Goal: Task Accomplishment & Management: Use online tool/utility

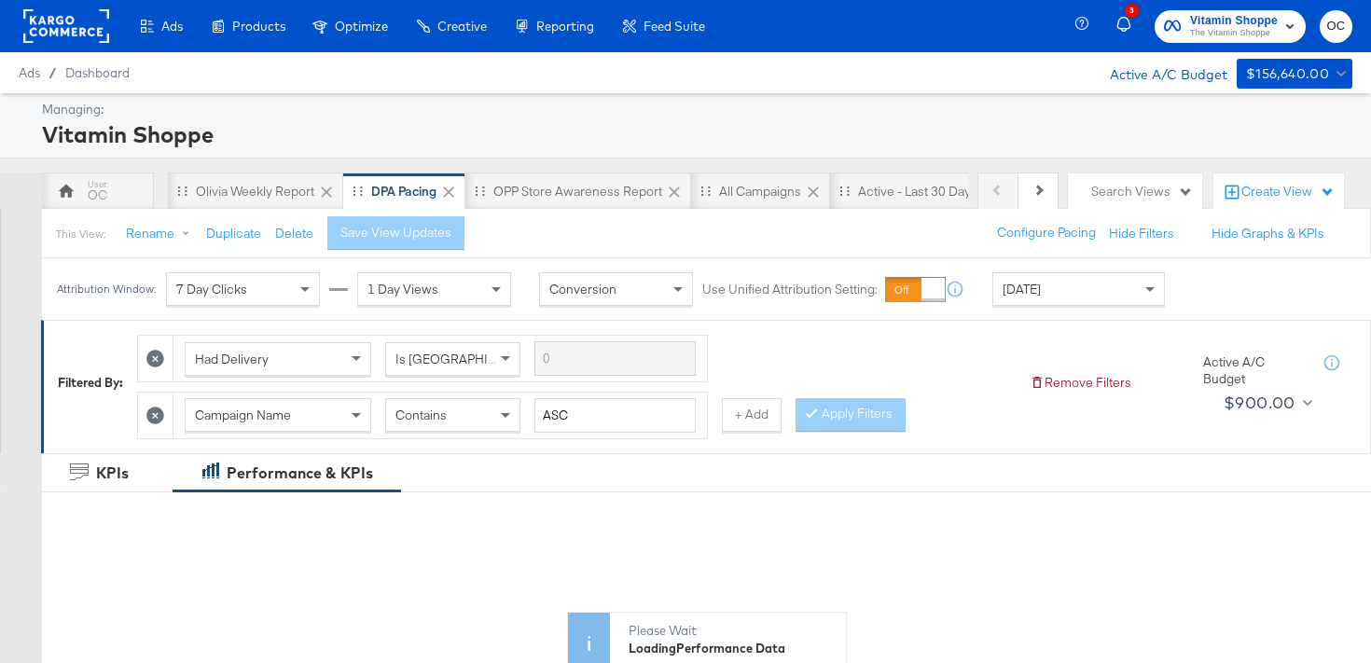
click at [96, 33] on rect at bounding box center [66, 26] width 86 height 34
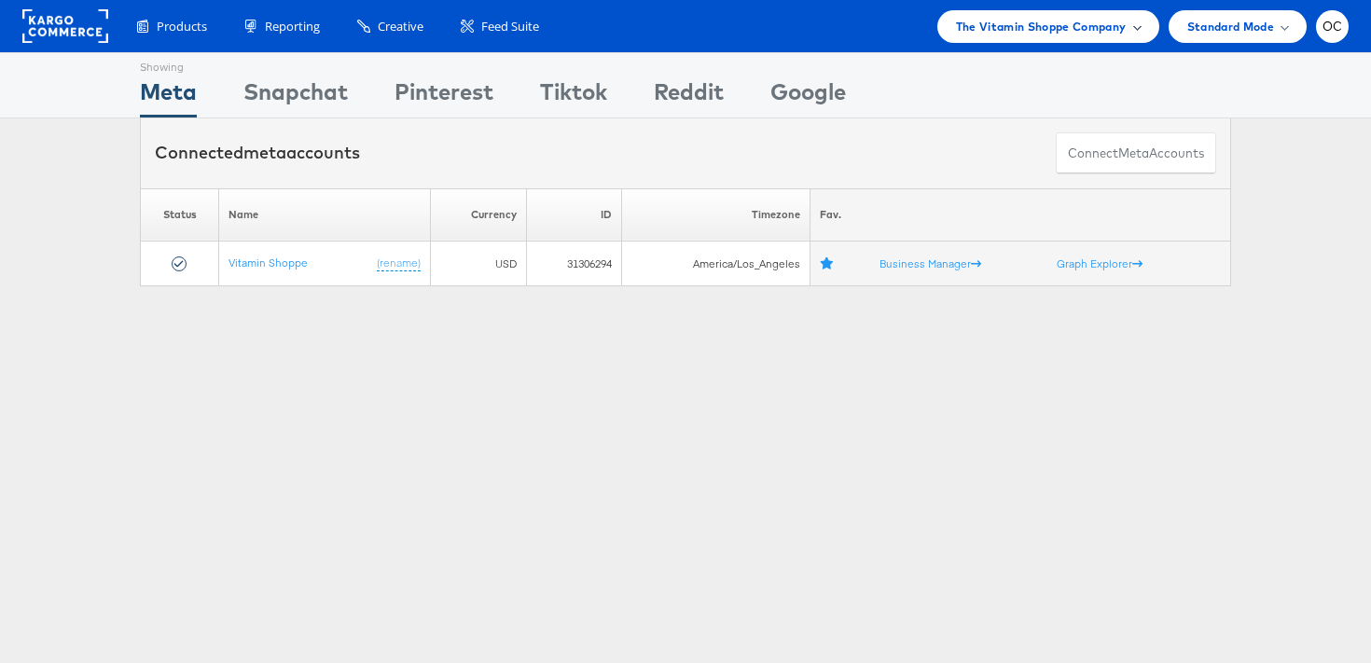
click at [1104, 35] on span "The Vitamin Shoppe Company" at bounding box center [1041, 27] width 171 height 20
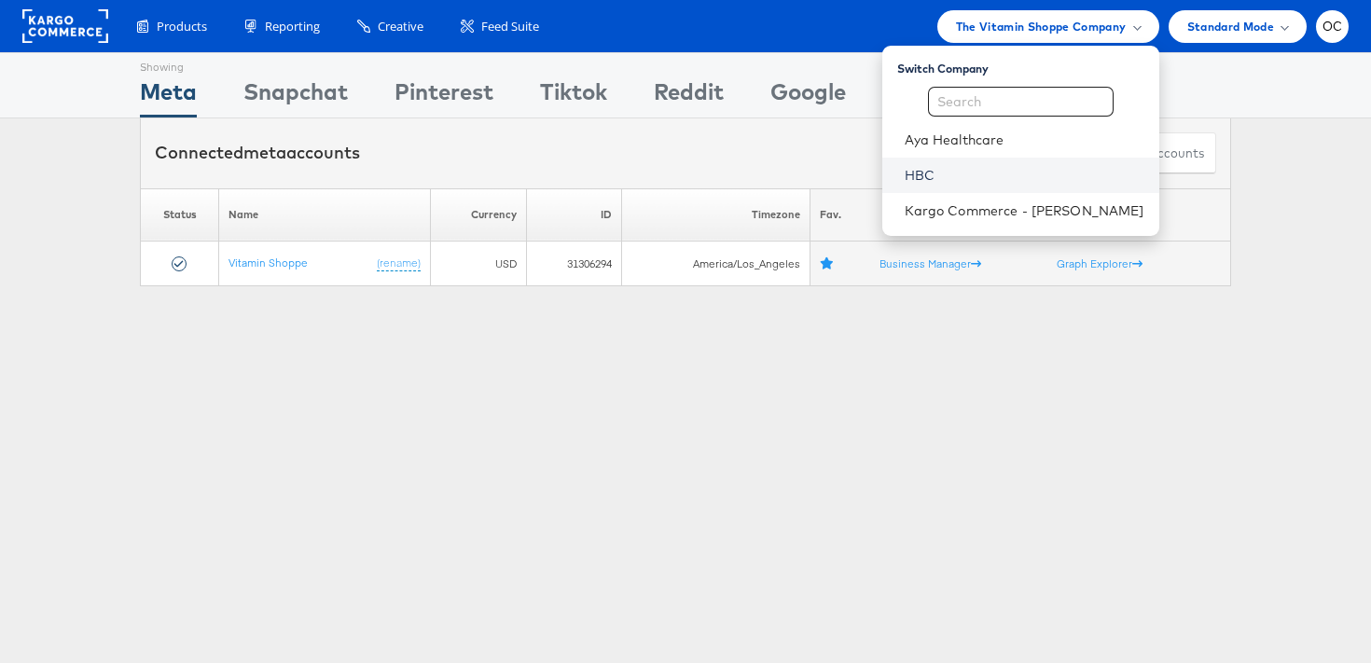
click at [976, 177] on link "HBC" at bounding box center [1025, 175] width 240 height 19
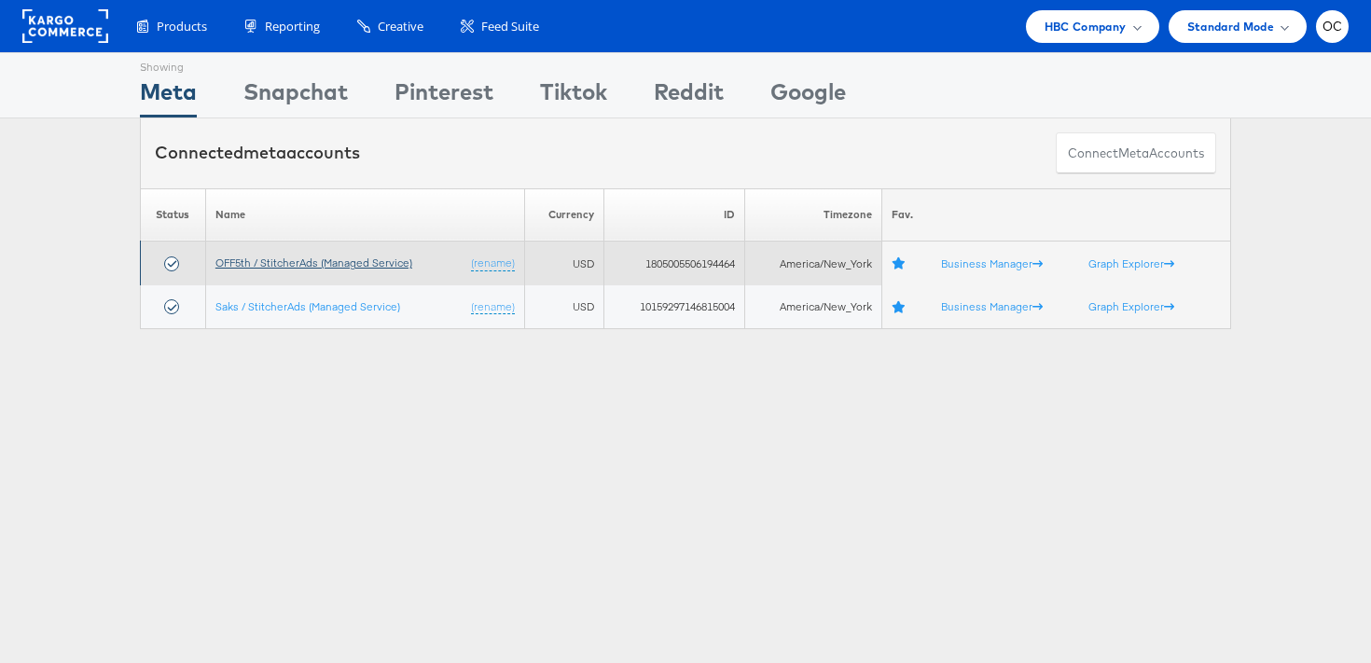
click at [311, 258] on link "OFF5th / StitcherAds (Managed Service)" at bounding box center [313, 263] width 197 height 14
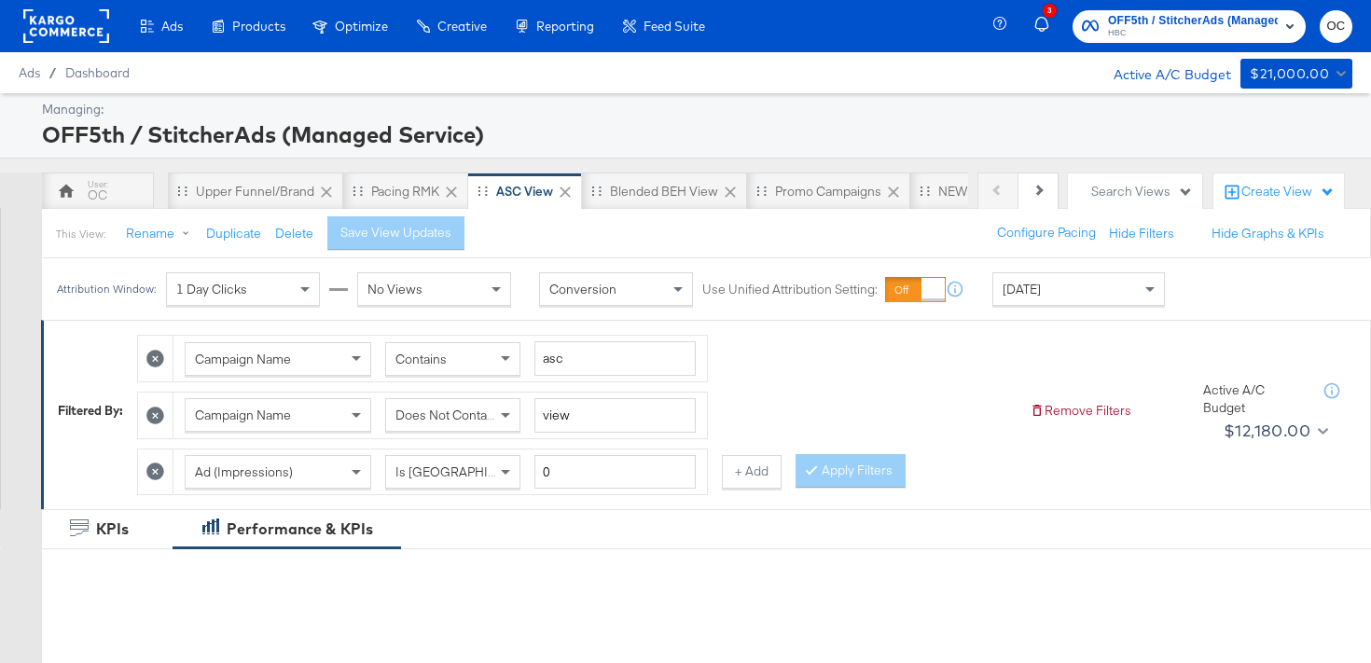
click at [1027, 295] on span "[DATE]" at bounding box center [1021, 289] width 38 height 17
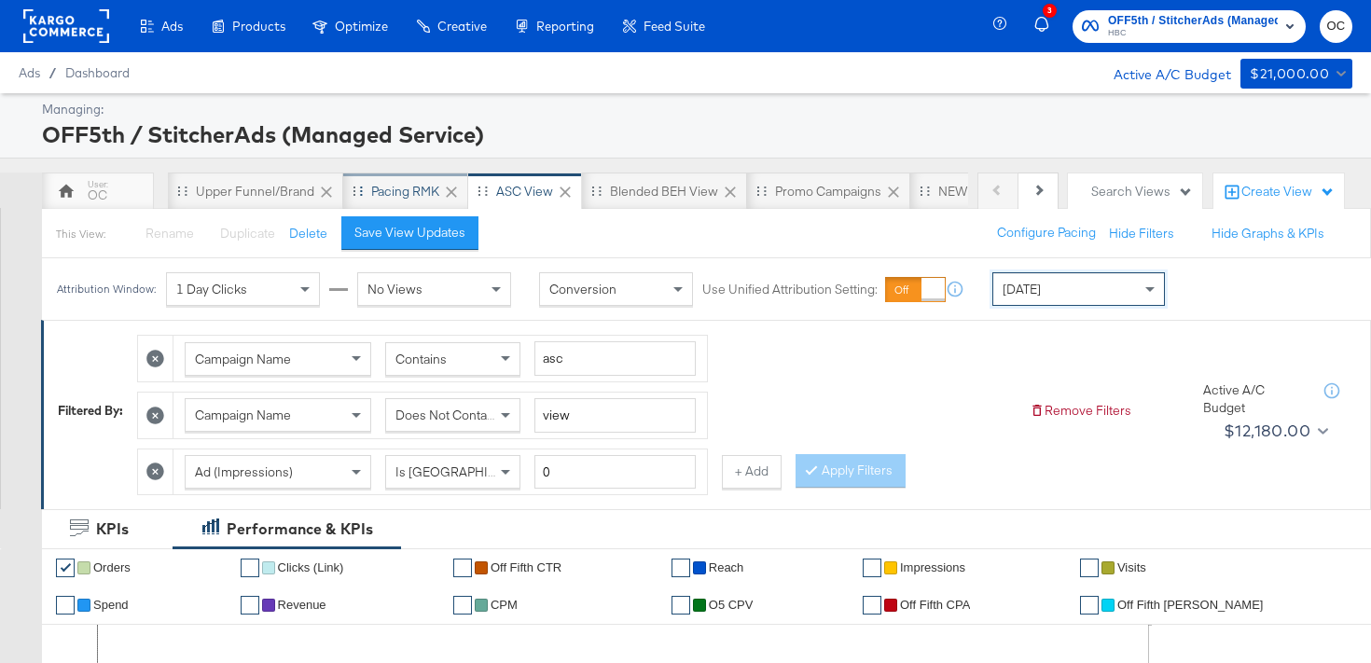
click at [382, 197] on div "Pacing RMK" at bounding box center [405, 192] width 68 height 18
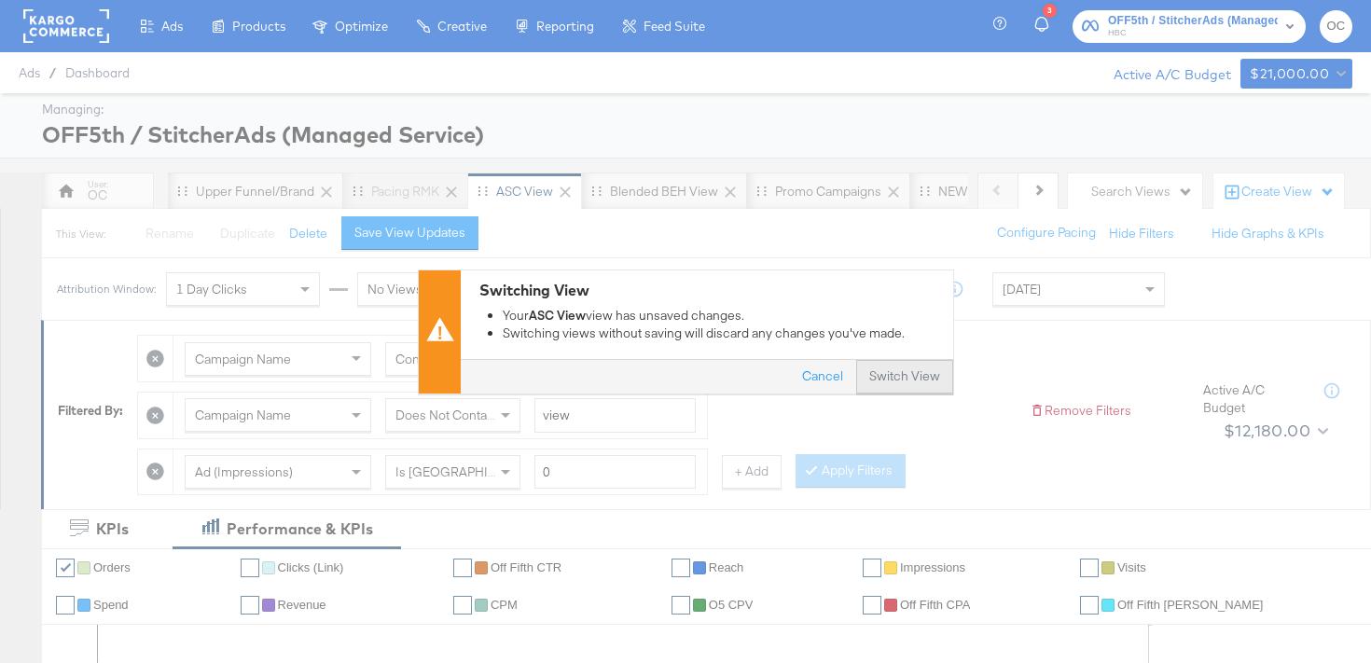
click at [894, 380] on button "Switch View" at bounding box center [904, 377] width 97 height 34
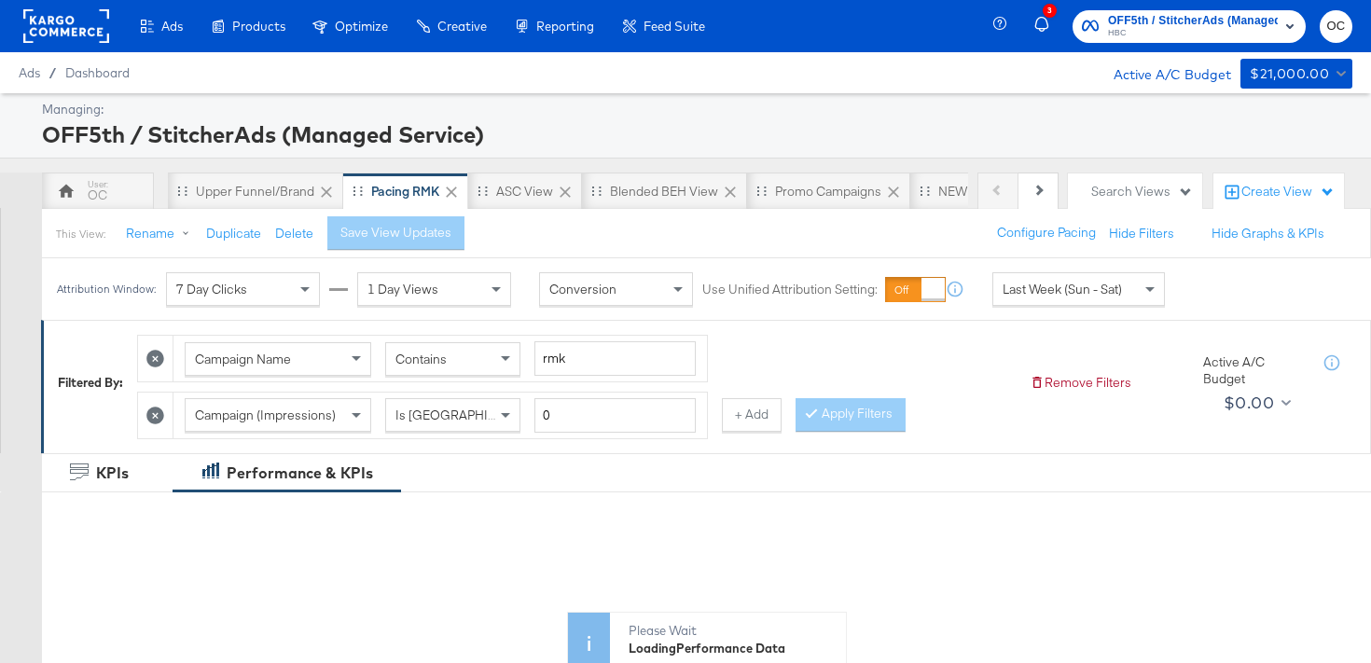
click at [1059, 283] on span "Last Week (Sun - Sat)" at bounding box center [1061, 289] width 119 height 17
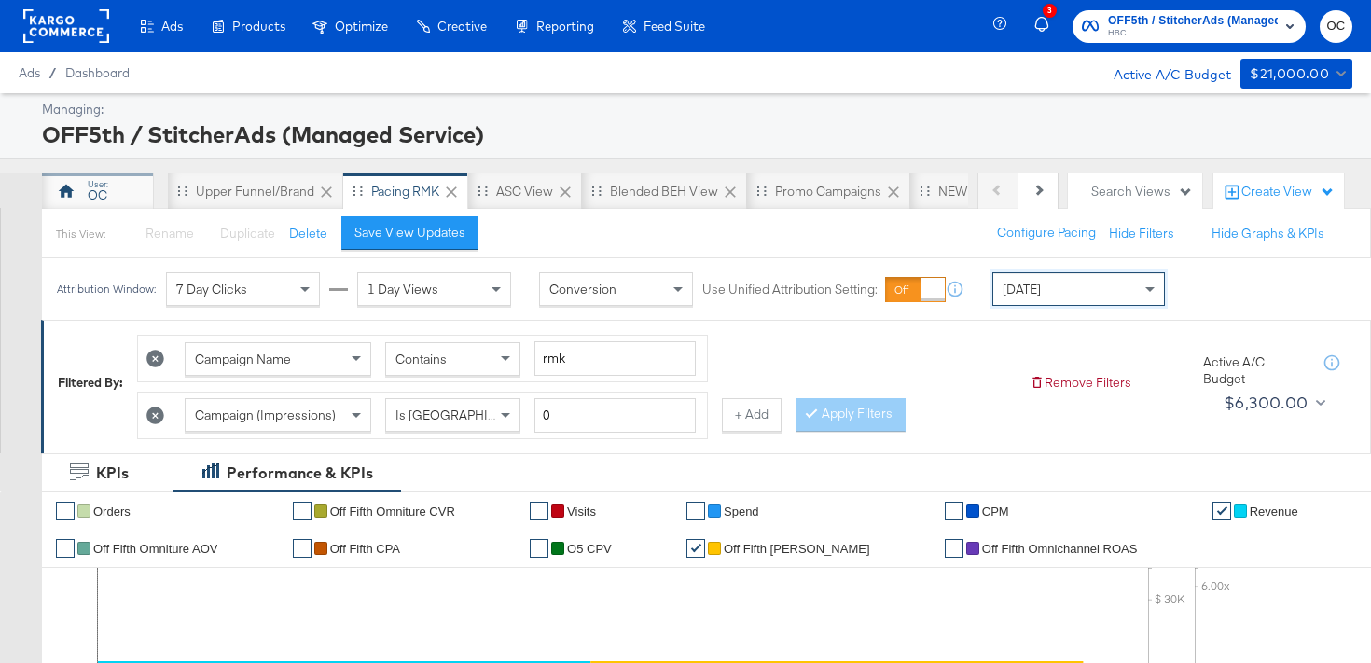
click at [116, 191] on div "OC" at bounding box center [98, 191] width 112 height 37
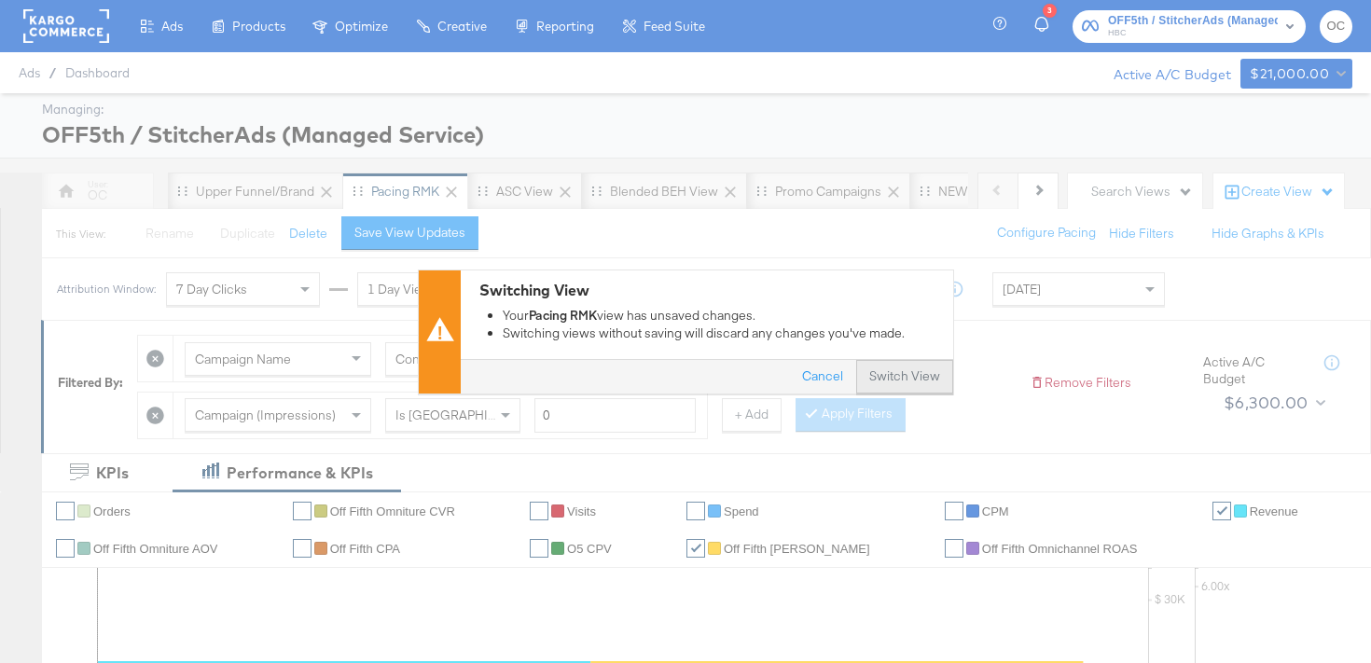
click at [877, 373] on button "Switch View" at bounding box center [904, 377] width 97 height 34
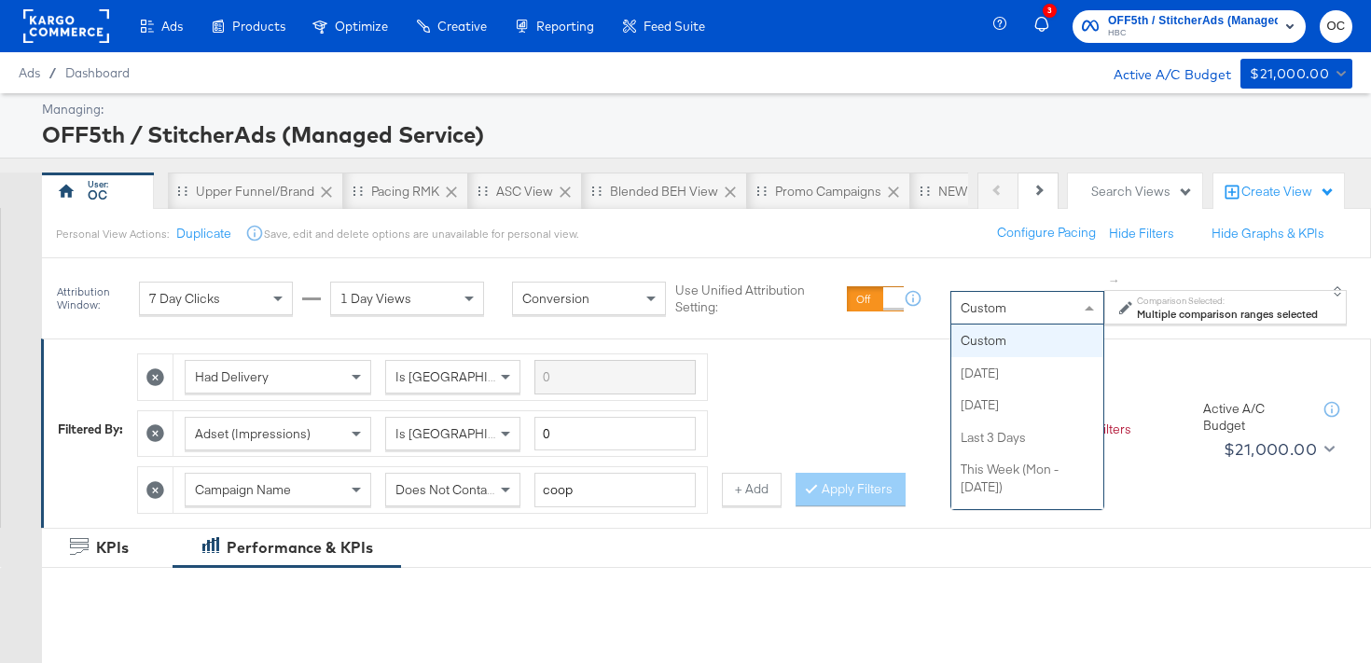
click at [1002, 322] on div "Custom" at bounding box center [1027, 308] width 152 height 32
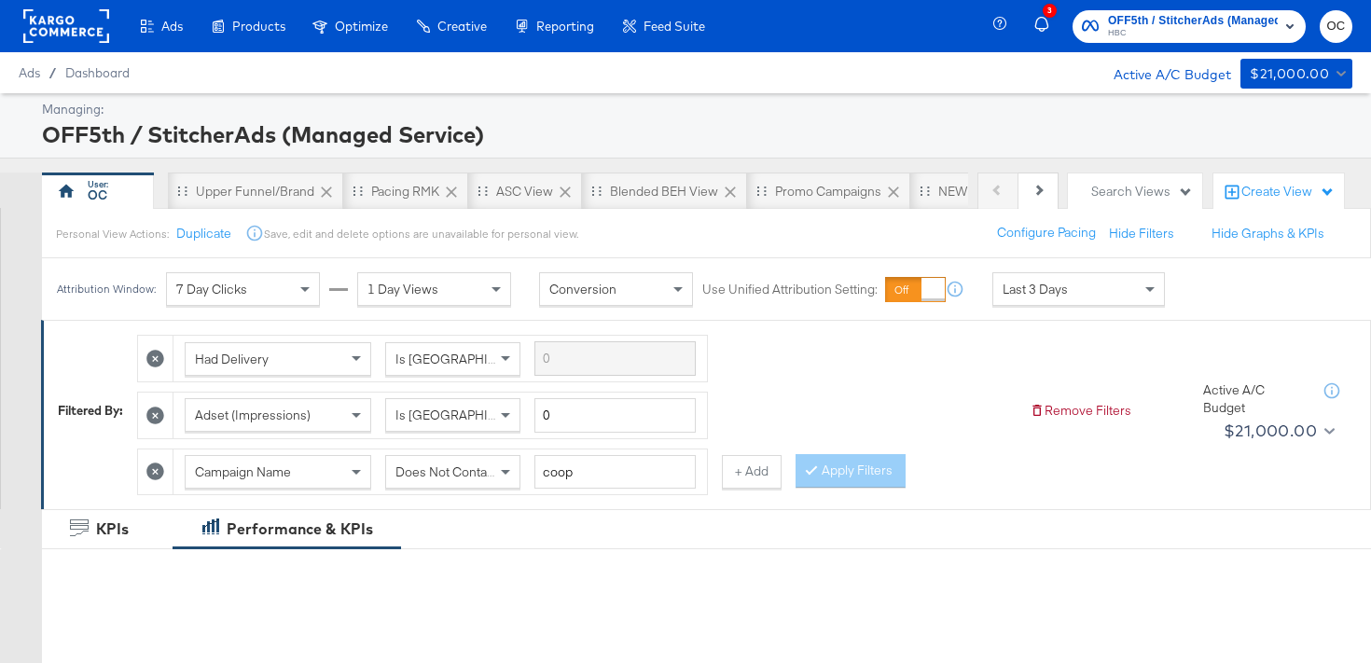
click at [1039, 309] on div "Attribution Window: 7 Day Clicks 1 Day Views Conversion Use Unified Attribution…" at bounding box center [615, 289] width 1146 height 62
click at [1039, 296] on span "Last 3 Days" at bounding box center [1034, 289] width 65 height 17
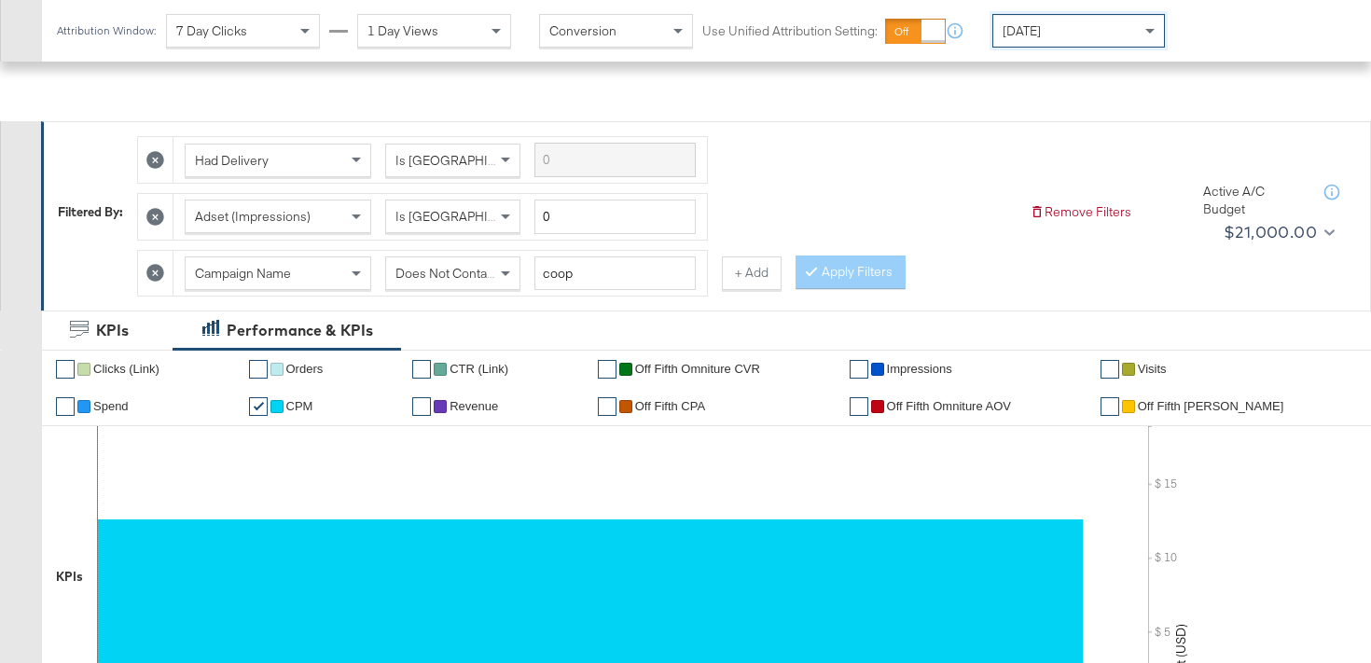
scroll to position [106, 0]
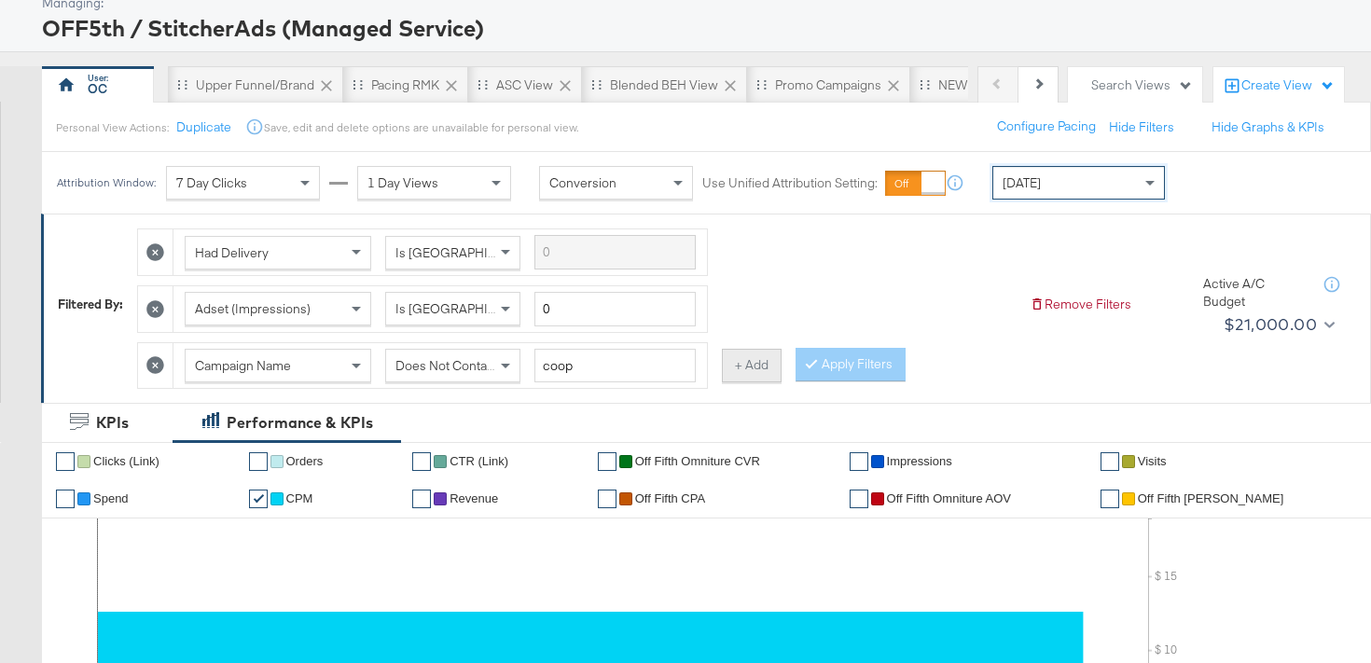
click at [755, 369] on button "+ Add" at bounding box center [752, 366] width 60 height 34
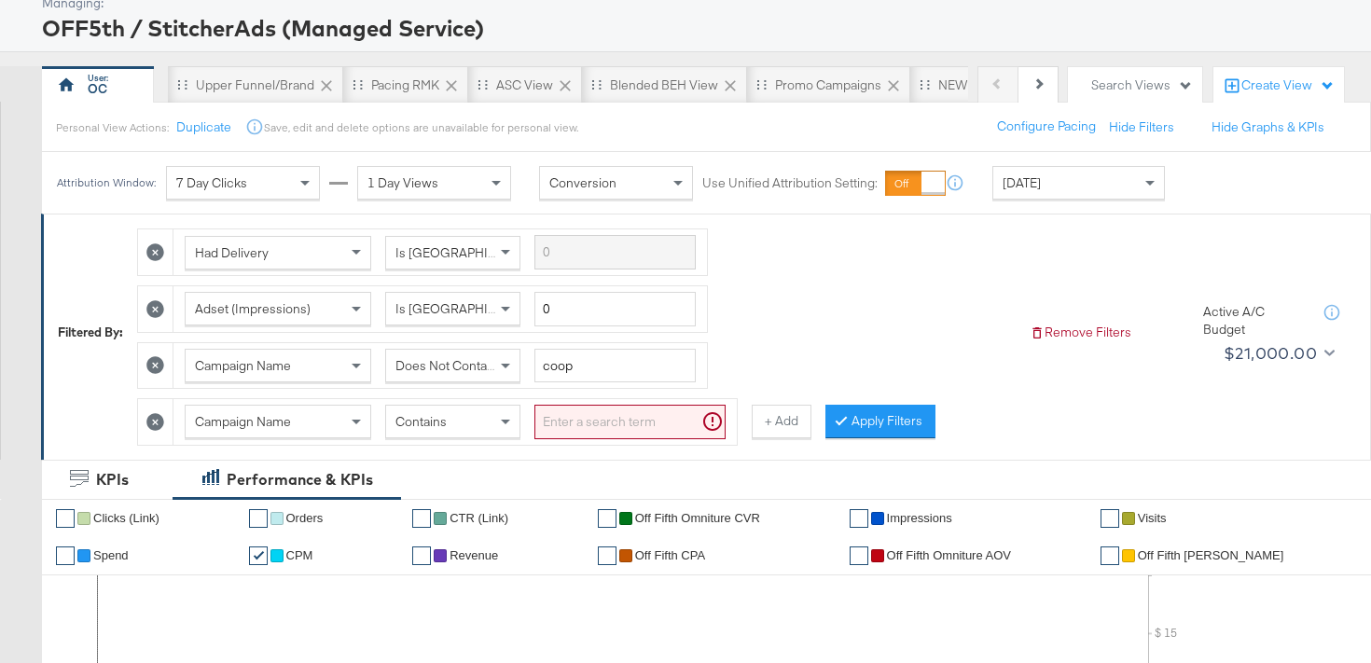
click at [476, 436] on div "Contains" at bounding box center [452, 422] width 133 height 32
click at [564, 426] on input "search" at bounding box center [629, 422] width 191 height 35
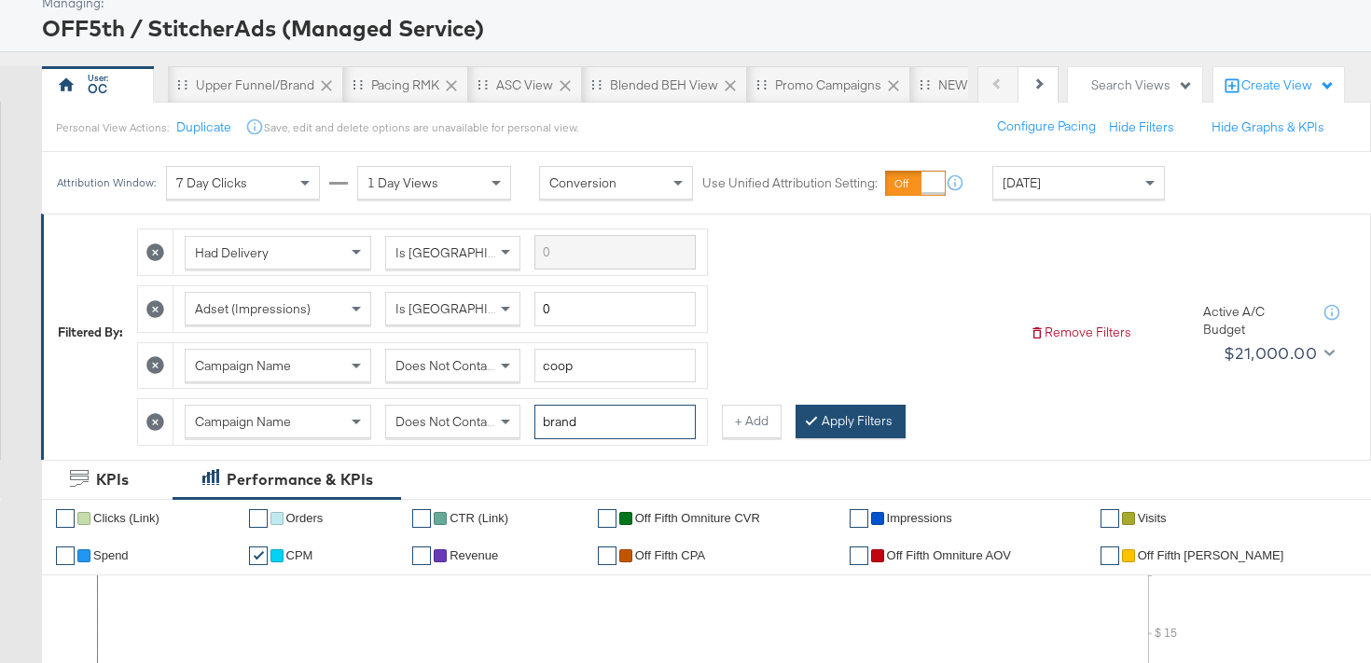
type input "brand"
click at [860, 433] on button "Apply Filters" at bounding box center [850, 422] width 110 height 34
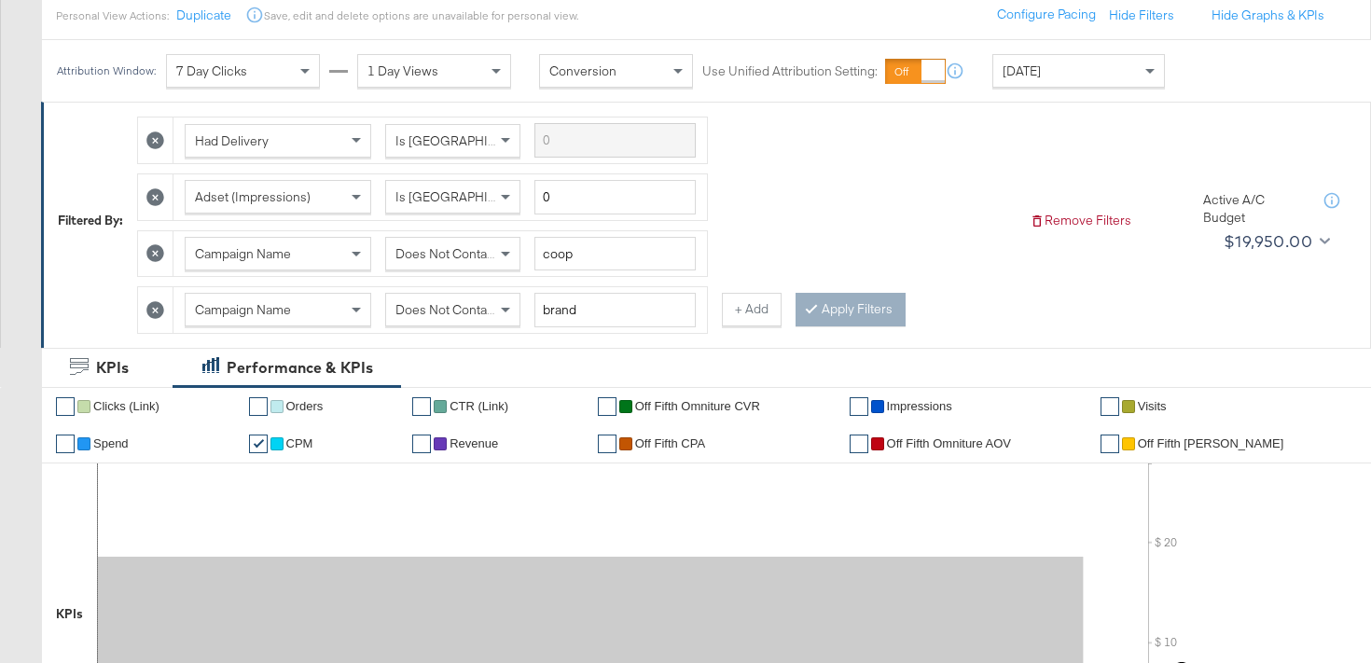
scroll to position [201, 0]
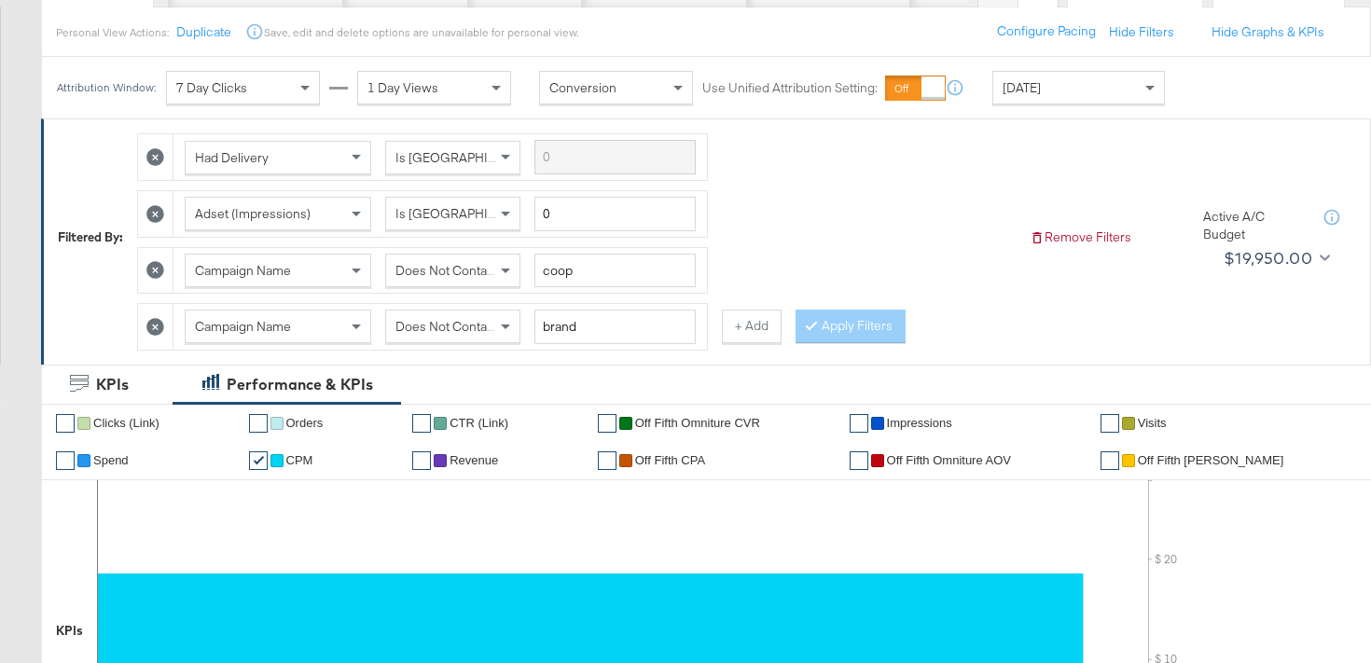
click at [149, 322] on icon at bounding box center [155, 327] width 18 height 18
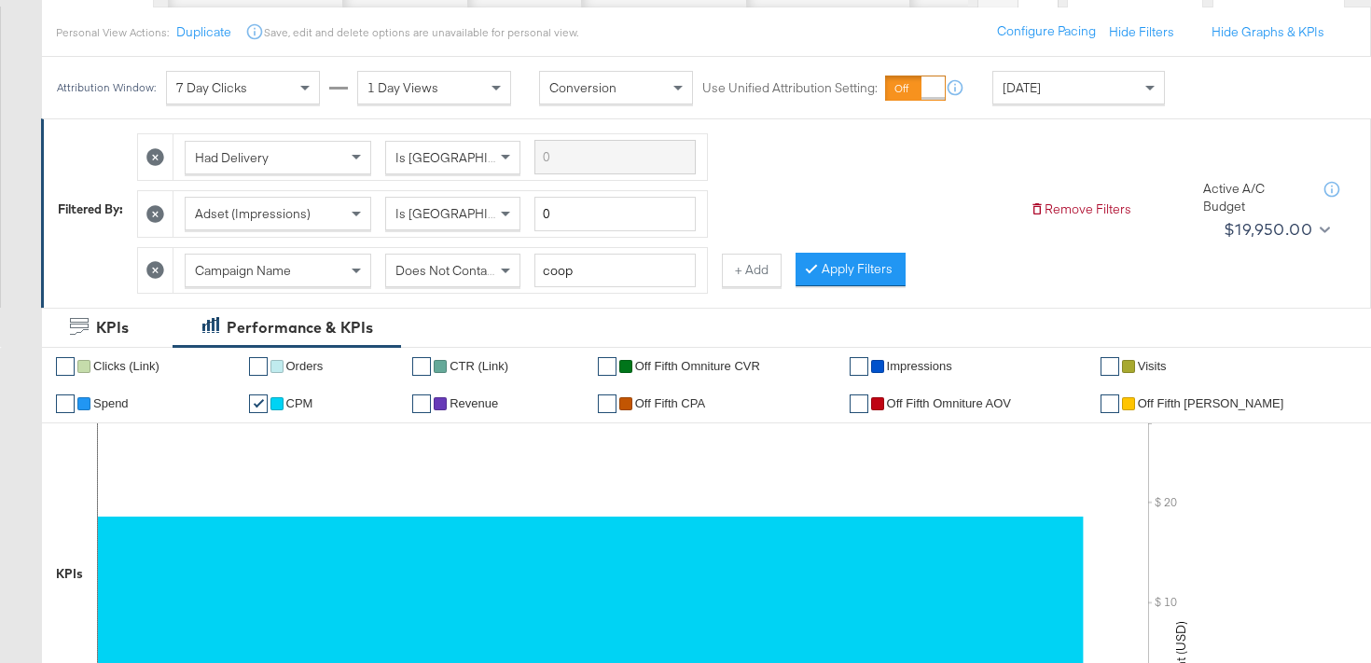
click at [788, 279] on div "Had Delivery Is Greater Than Adset (Impressions) Is Greater Than 0 Campaign Nam…" at bounding box center [575, 209] width 877 height 170
click at [809, 277] on div at bounding box center [814, 269] width 13 height 18
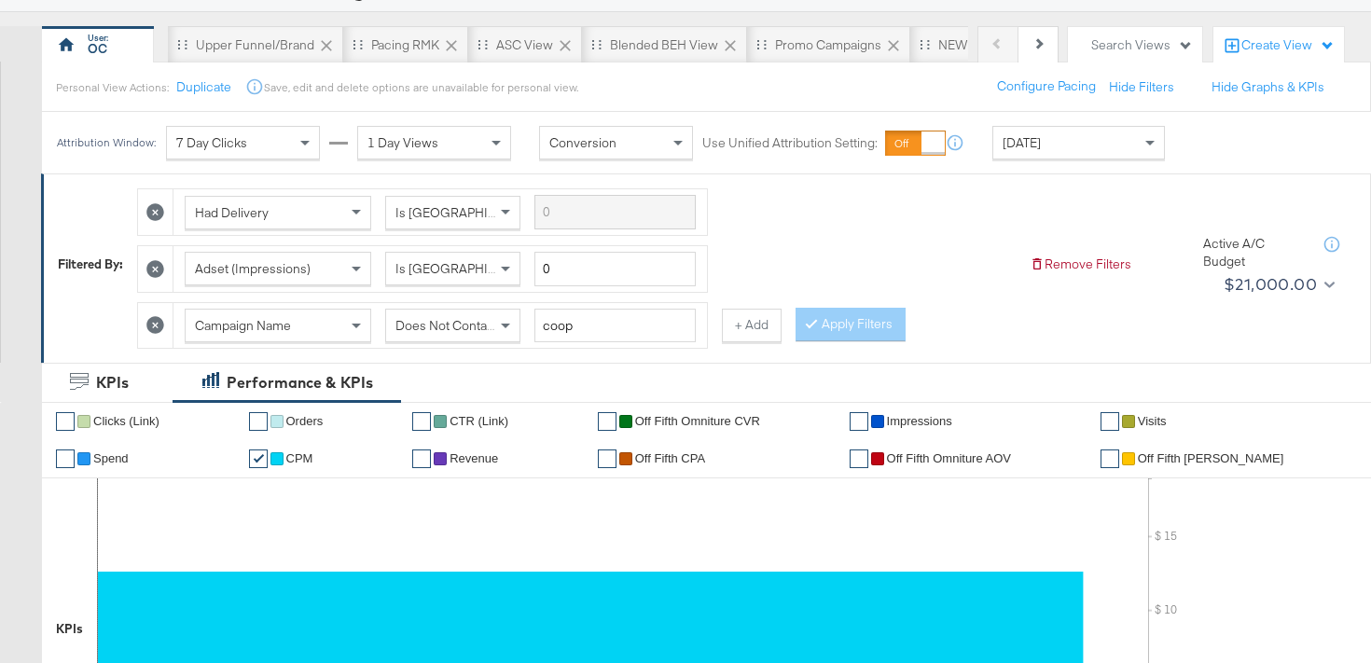
scroll to position [0, 0]
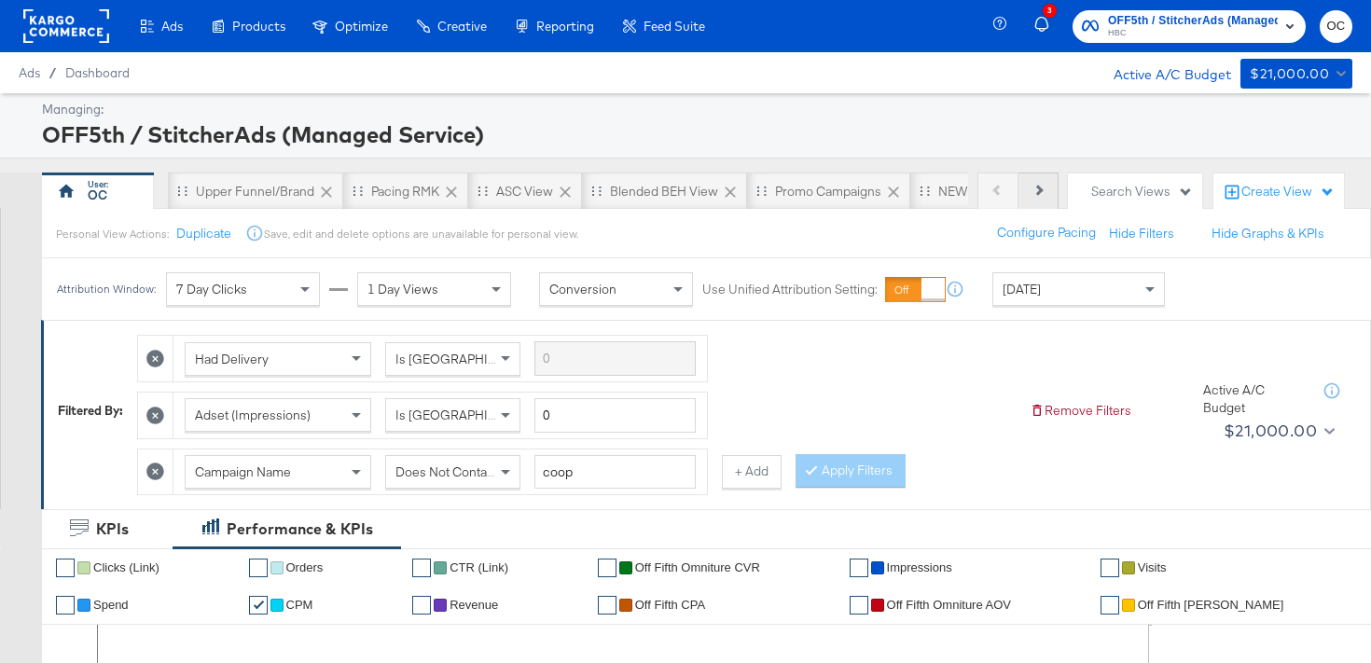
click at [1038, 199] on button "Next" at bounding box center [1038, 191] width 40 height 37
click at [997, 200] on button "Previous" at bounding box center [997, 191] width 41 height 37
click at [1039, 201] on button "Next" at bounding box center [1038, 191] width 40 height 37
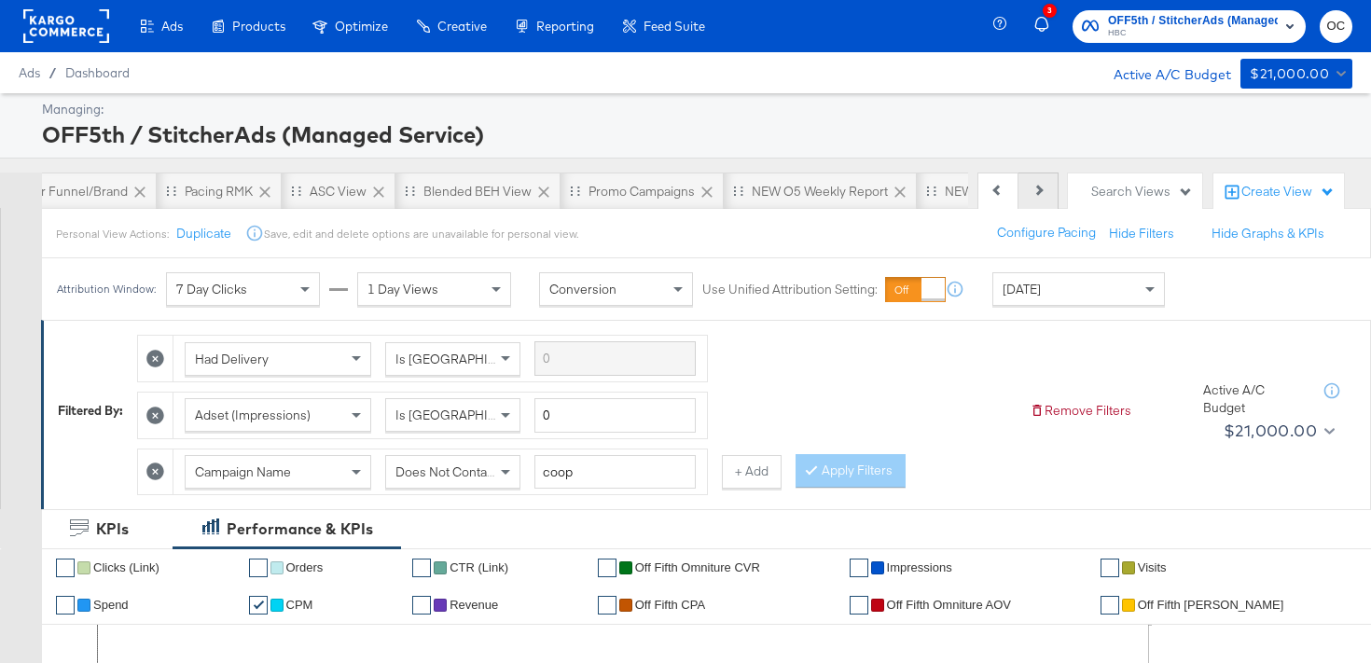
click at [1038, 202] on button "Next" at bounding box center [1038, 191] width 40 height 37
click at [1002, 197] on button "Previous" at bounding box center [997, 191] width 41 height 37
click at [1049, 199] on button "Next" at bounding box center [1038, 191] width 40 height 37
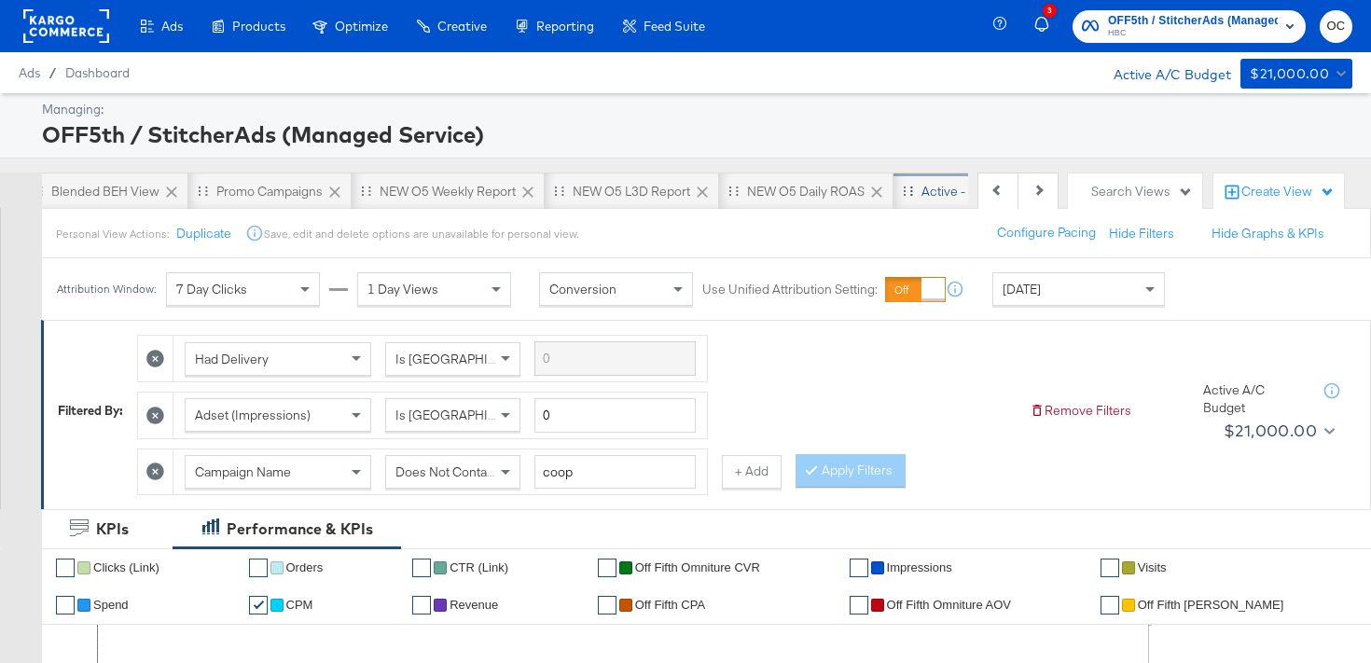
scroll to position [0, 560]
click at [442, 196] on div "NEW O5 Weekly Report" at bounding box center [447, 192] width 136 height 18
